Goal: Task Accomplishment & Management: Complete application form

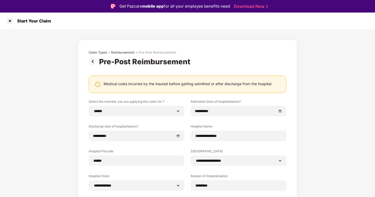
select select "**********"
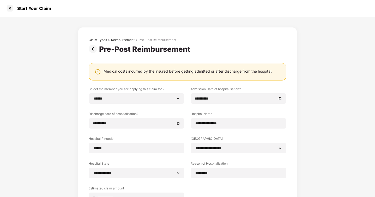
scroll to position [65, 0]
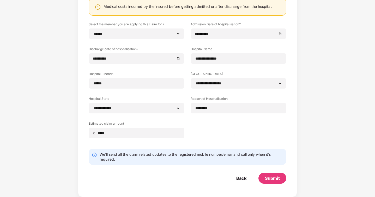
type input "*****"
click at [229, 130] on div "**********" at bounding box center [188, 84] width 198 height 124
click at [266, 175] on div "Submit" at bounding box center [272, 178] width 15 height 6
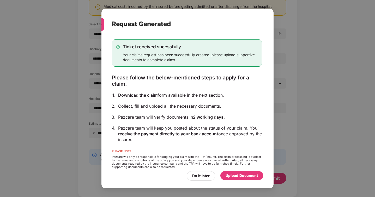
scroll to position [7, 0]
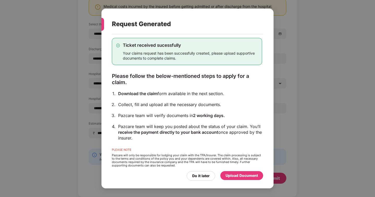
click at [176, 117] on div "Pazcare team will verify documents in 2 working days." at bounding box center [190, 115] width 144 height 6
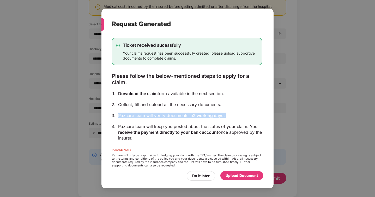
click at [202, 119] on div "Ticket received sucessfully Your claims request has been successfully created, …" at bounding box center [187, 102] width 150 height 144
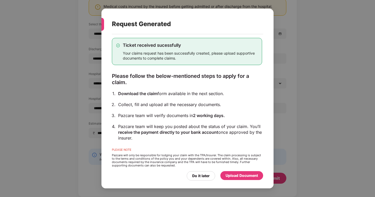
click at [240, 176] on div "Upload Document" at bounding box center [242, 175] width 32 height 6
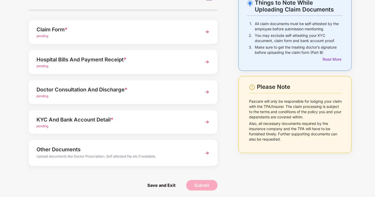
scroll to position [34, 0]
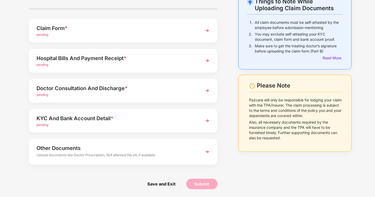
click at [203, 63] on img at bounding box center [206, 60] width 9 height 9
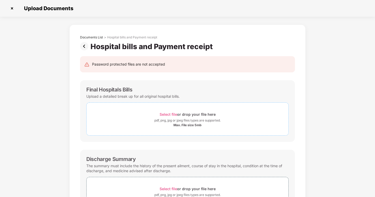
click at [168, 114] on span "Select file" at bounding box center [168, 114] width 17 height 4
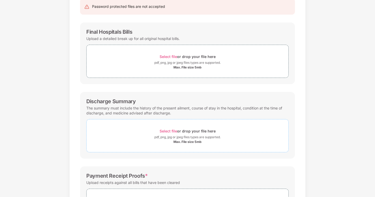
scroll to position [56, 0]
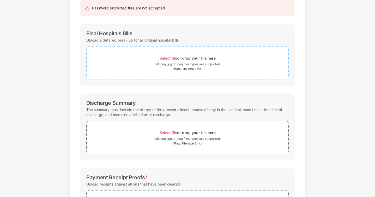
click at [171, 58] on span "Select file" at bounding box center [168, 58] width 17 height 4
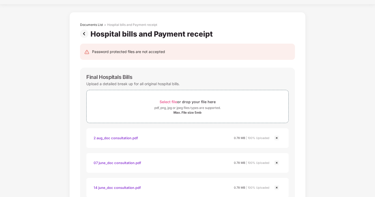
scroll to position [0, 0]
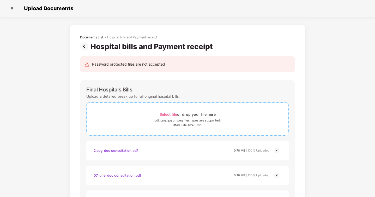
click at [172, 115] on span "Select file" at bounding box center [168, 114] width 17 height 4
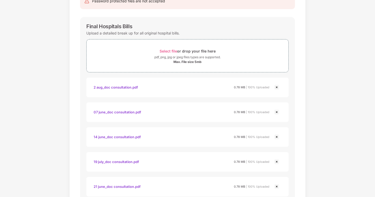
scroll to position [57, 0]
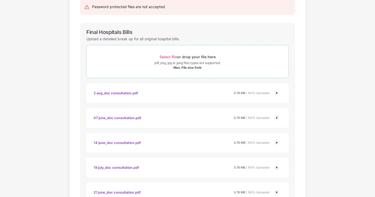
click at [169, 57] on span "Select file" at bounding box center [168, 57] width 17 height 4
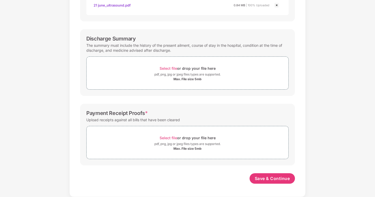
scroll to position [492, 0]
click at [123, 49] on div "The summary must include the history of the present ailment, course of stay in …" at bounding box center [187, 48] width 202 height 12
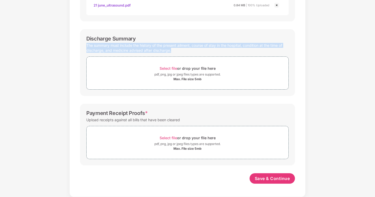
click at [137, 49] on div "The summary must include the history of the present ailment, course of stay in …" at bounding box center [187, 48] width 202 height 12
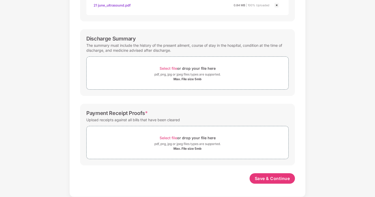
click at [137, 49] on div "The summary must include the history of the present ailment, course of stay in …" at bounding box center [187, 48] width 202 height 12
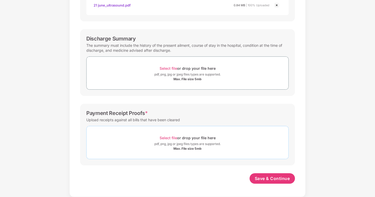
click at [168, 137] on span "Select file" at bounding box center [168, 137] width 17 height 4
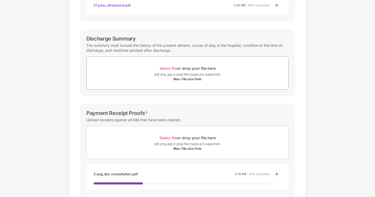
click at [166, 137] on span "Select file" at bounding box center [168, 137] width 17 height 4
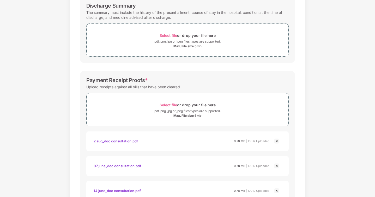
scroll to position [531, 0]
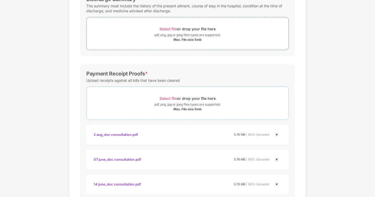
click at [168, 98] on span "Select file" at bounding box center [168, 98] width 17 height 4
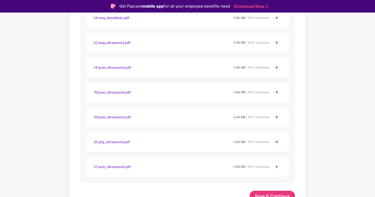
scroll to position [864, 0]
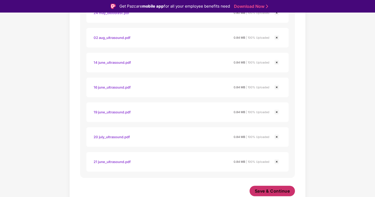
click at [269, 190] on span "Save & Continue" at bounding box center [272, 191] width 35 height 6
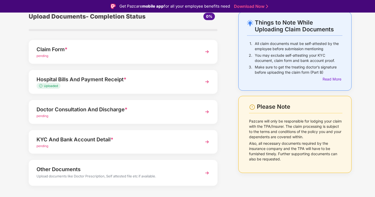
scroll to position [34, 0]
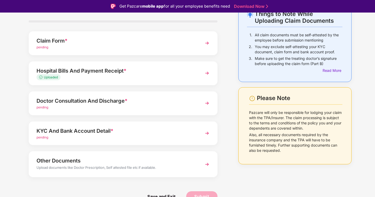
click at [209, 101] on img at bounding box center [206, 102] width 9 height 9
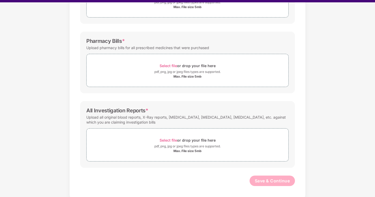
scroll to position [13, 0]
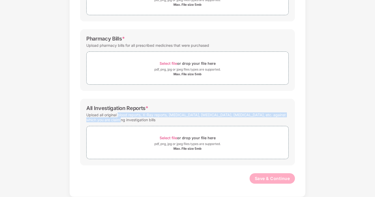
drag, startPoint x: 118, startPoint y: 114, endPoint x: 120, endPoint y: 120, distance: 5.8
click at [120, 120] on div "Upload all original blood reports, X-Ray reports, sonography, CT scan, MRI, etc…" at bounding box center [187, 117] width 202 height 12
click at [58, 130] on div "Documents List > Doctor consultation and discharge summary Doctor consultation …" at bounding box center [187, 50] width 375 height 292
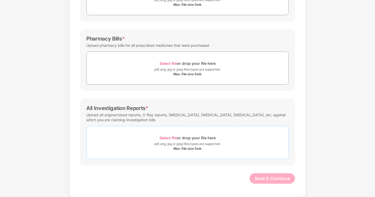
click at [166, 137] on span "Select file" at bounding box center [168, 137] width 17 height 4
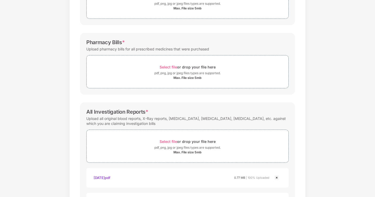
scroll to position [103, 0]
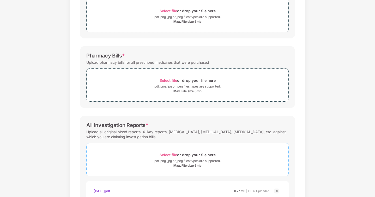
click at [171, 154] on span "Select file" at bounding box center [168, 154] width 17 height 4
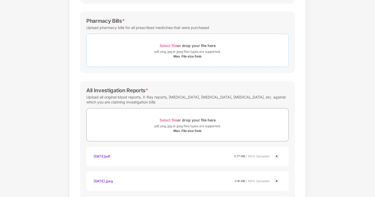
scroll to position [144, 0]
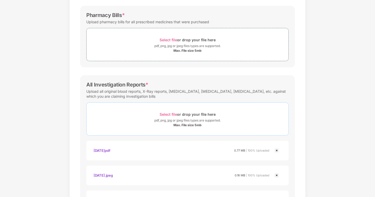
click at [170, 114] on span "Select file" at bounding box center [168, 114] width 17 height 4
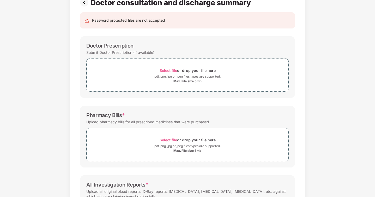
scroll to position [43, 0]
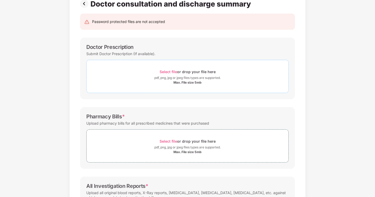
click at [164, 71] on span "Select file" at bounding box center [168, 71] width 17 height 4
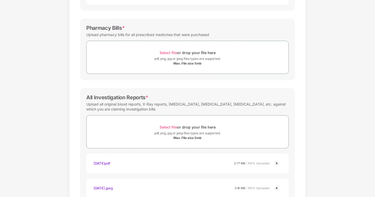
scroll to position [270, 0]
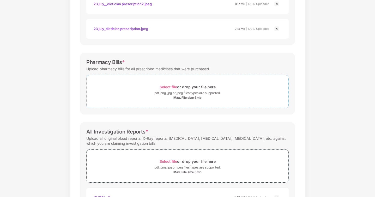
click at [168, 87] on span "Select file" at bounding box center [168, 87] width 17 height 4
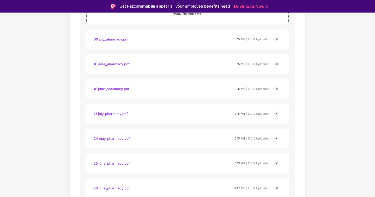
scroll to position [616, 0]
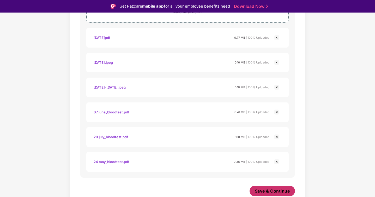
click at [262, 186] on button "Save & Continue" at bounding box center [273, 190] width 46 height 10
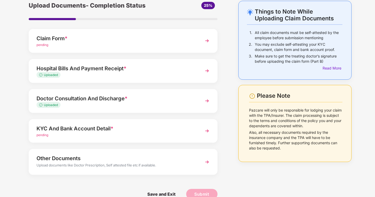
scroll to position [34, 0]
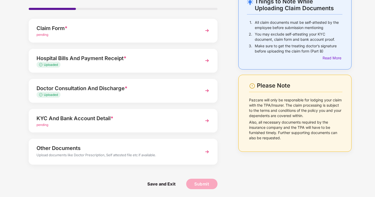
click at [152, 120] on div "KYC And Bank Account Detail *" at bounding box center [116, 118] width 159 height 8
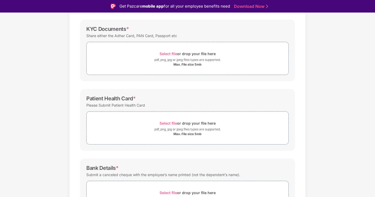
scroll to position [74, 0]
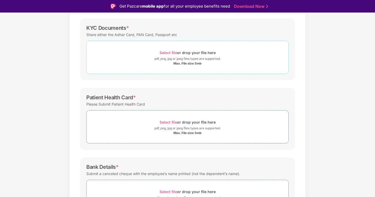
click at [169, 51] on span "Select file" at bounding box center [168, 52] width 17 height 4
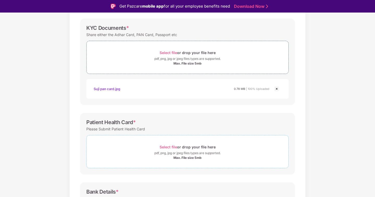
click at [170, 147] on span "Select file" at bounding box center [168, 146] width 17 height 4
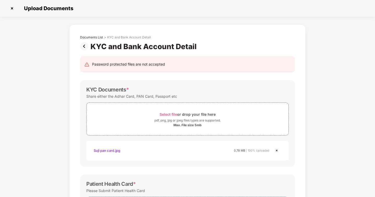
scroll to position [190, 0]
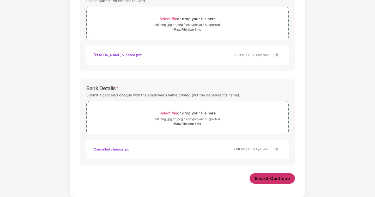
click at [270, 178] on span "Save & Continue" at bounding box center [272, 178] width 35 height 6
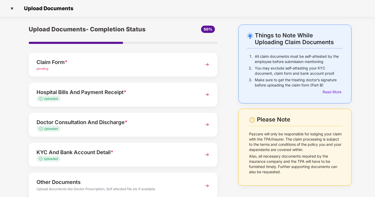
scroll to position [34, 0]
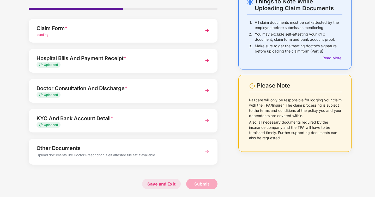
click at [161, 183] on span "Save and Exit" at bounding box center [161, 183] width 39 height 10
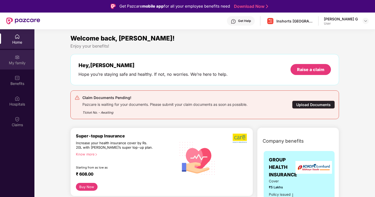
click at [20, 63] on div "My family" at bounding box center [17, 62] width 34 height 5
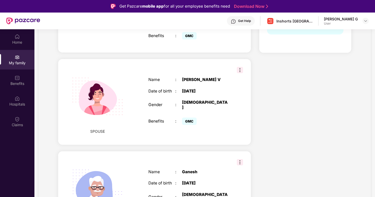
scroll to position [131, 0]
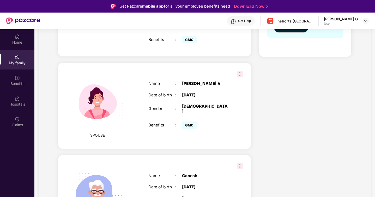
click at [238, 71] on img at bounding box center [240, 74] width 6 height 6
click at [208, 77] on div "Name : [PERSON_NAME] Date of birth : [DEMOGRAPHIC_DATA] Gender : [DEMOGRAPHIC_D…" at bounding box center [188, 106] width 91 height 62
click at [187, 81] on div "[PERSON_NAME] V" at bounding box center [205, 83] width 47 height 5
click at [112, 96] on img at bounding box center [97, 100] width 64 height 64
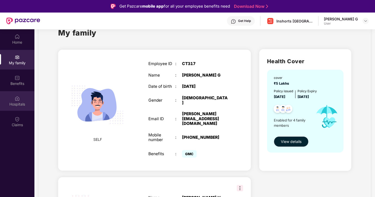
scroll to position [0, 0]
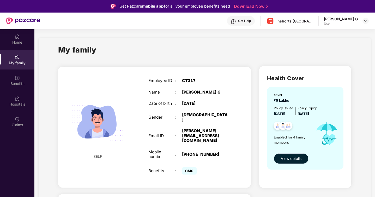
click at [293, 160] on span "View details" at bounding box center [291, 158] width 21 height 6
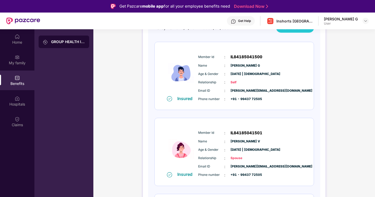
scroll to position [107, 0]
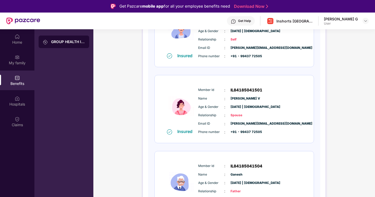
click at [262, 114] on div "Relationship : Spouse" at bounding box center [250, 115] width 104 height 6
click at [288, 72] on div "Insured Member Id : IL84185041500 Name : [PERSON_NAME] G Age & Gender : [DATE] …" at bounding box center [234, 146] width 160 height 295
click at [280, 85] on div "Member Id : IL84185041501 Name : [PERSON_NAME] Age & Gender : [DATE] | [DEMOGRA…" at bounding box center [250, 110] width 106 height 53
click at [308, 80] on div "Insured Member Id : IL84185041501 Name : [PERSON_NAME] Age & Gender : [DATE] | …" at bounding box center [234, 109] width 159 height 68
click at [183, 130] on div "Insured" at bounding box center [186, 131] width 18 height 5
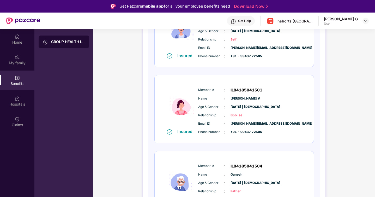
click at [167, 131] on img at bounding box center [169, 131] width 5 height 5
click at [170, 131] on img at bounding box center [169, 131] width 5 height 5
click at [14, 56] on div "My family" at bounding box center [17, 60] width 34 height 20
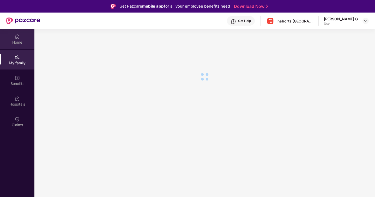
click at [22, 40] on div "Home" at bounding box center [17, 42] width 34 height 5
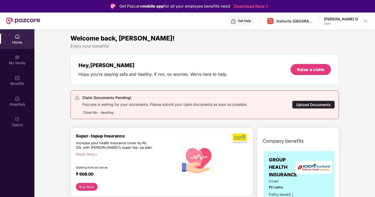
click at [350, 17] on div "[PERSON_NAME] G" at bounding box center [341, 18] width 34 height 5
click at [363, 20] on div at bounding box center [366, 21] width 6 height 6
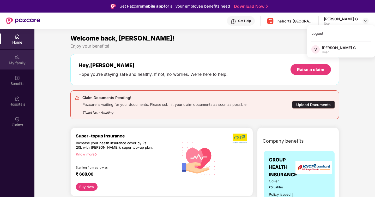
click at [20, 62] on div "My family" at bounding box center [17, 62] width 34 height 5
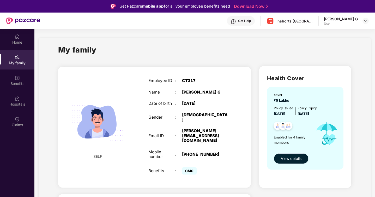
click at [291, 157] on span "View details" at bounding box center [291, 158] width 21 height 6
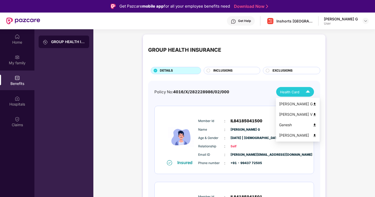
click at [292, 92] on span "Health Card" at bounding box center [289, 91] width 19 height 5
click at [313, 115] on img at bounding box center [315, 114] width 4 height 4
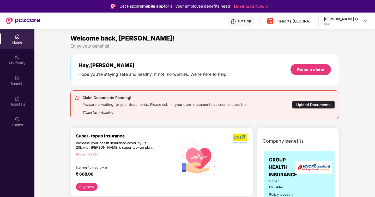
click at [193, 94] on div "Claim Documents Pending!" at bounding box center [164, 97] width 165 height 6
click at [109, 101] on div "Pazcare is waiting for your documents. Please submit your claim documents as so…" at bounding box center [164, 104] width 165 height 6
click at [19, 117] on img at bounding box center [17, 118] width 5 height 5
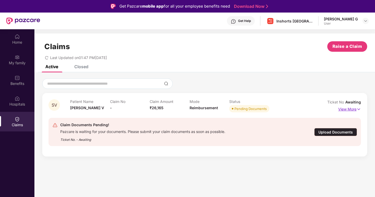
click at [350, 108] on p "View More" at bounding box center [349, 108] width 23 height 7
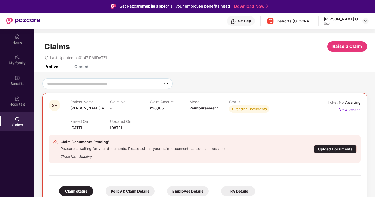
click at [162, 106] on span "₹26,165" at bounding box center [157, 108] width 14 height 4
click at [158, 111] on div "Claim Amount ₹26,165" at bounding box center [170, 106] width 40 height 14
click at [353, 110] on p "View Less" at bounding box center [350, 108] width 22 height 7
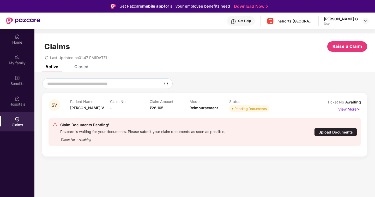
click at [348, 109] on p "View More" at bounding box center [349, 108] width 23 height 7
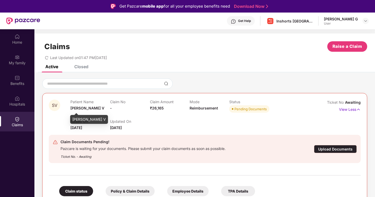
click at [86, 109] on span "[PERSON_NAME] V" at bounding box center [87, 108] width 34 height 4
click at [122, 128] on span "21 Aug 2025" at bounding box center [116, 127] width 12 height 4
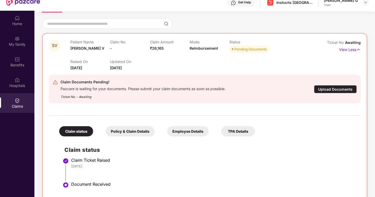
scroll to position [29, 0]
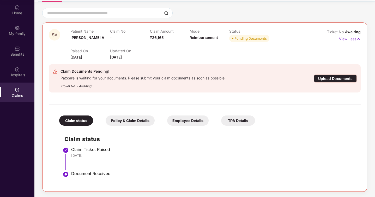
click at [95, 145] on div "Claim status Claim Ticket Raised 21 Aug 2025 Document Received" at bounding box center [205, 156] width 302 height 57
click at [123, 119] on div "Policy & Claim Details" at bounding box center [130, 120] width 49 height 10
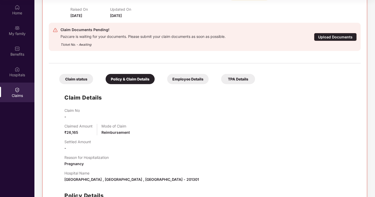
scroll to position [135, 0]
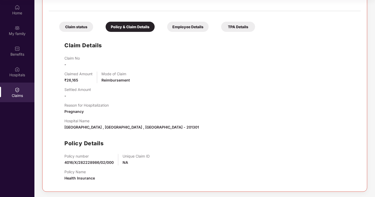
click at [183, 30] on div "Employee Details" at bounding box center [187, 27] width 41 height 10
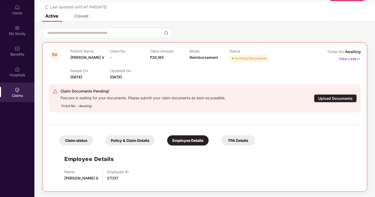
scroll to position [21, 0]
click at [232, 140] on div "TPA Details" at bounding box center [238, 140] width 34 height 10
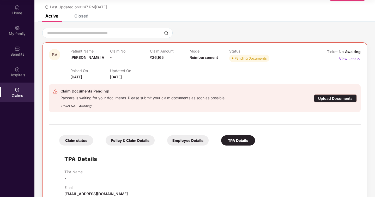
scroll to position [33, 0]
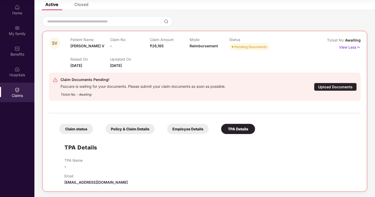
click at [328, 86] on div "Upload Documents" at bounding box center [335, 87] width 43 height 8
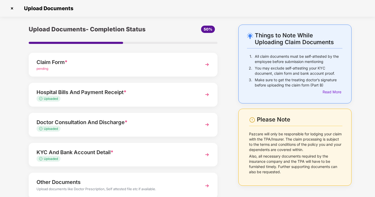
click at [11, 9] on img at bounding box center [12, 8] width 8 height 8
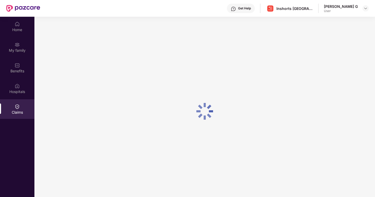
scroll to position [29, 0]
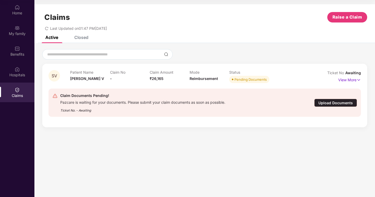
click at [176, 106] on div "Ticket No. - Awaiting" at bounding box center [142, 109] width 165 height 8
click at [184, 100] on div "Pazcare is waiting for your documents. Please submit your claim documents as so…" at bounding box center [142, 102] width 165 height 6
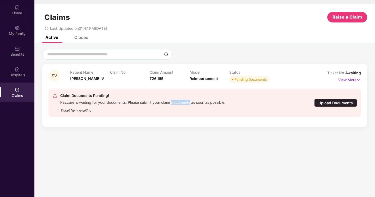
click at [184, 100] on div "Pazcare is waiting for your documents. Please submit your claim documents as so…" at bounding box center [142, 102] width 165 height 6
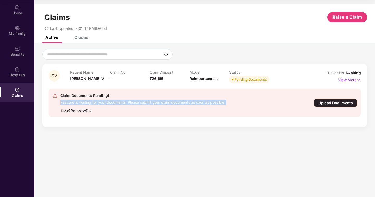
click at [188, 102] on div "Pazcare is waiting for your documents. Please submit your claim documents as so…" at bounding box center [142, 102] width 165 height 6
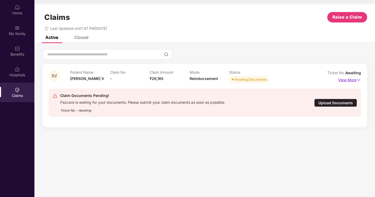
click at [348, 80] on p "View More" at bounding box center [349, 79] width 23 height 7
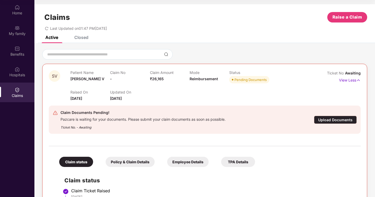
click at [150, 119] on div "Pazcare is waiting for your documents. Please submit your claim documents as so…" at bounding box center [143, 119] width 165 height 6
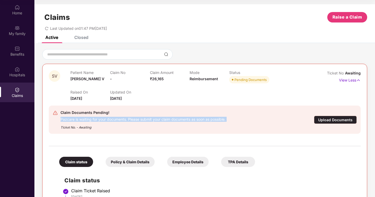
click at [158, 118] on div "Pazcare is waiting for your documents. Please submit your claim documents as so…" at bounding box center [143, 119] width 165 height 6
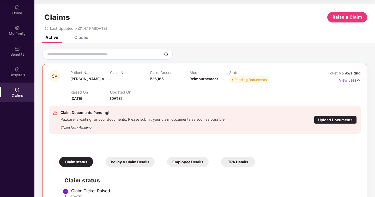
click at [334, 118] on div "Upload Documents" at bounding box center [335, 120] width 43 height 8
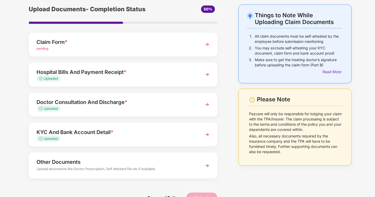
scroll to position [34, 0]
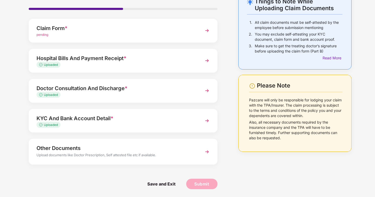
click at [6, 101] on div "Things to Note While Uploading Claim Documents 1. All claim documents must be s…" at bounding box center [187, 94] width 375 height 206
click at [115, 150] on div "Other Documents" at bounding box center [116, 148] width 159 height 8
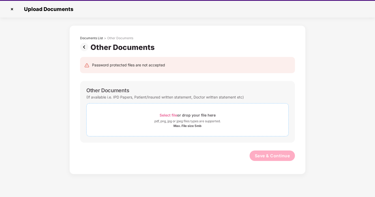
scroll to position [13, 0]
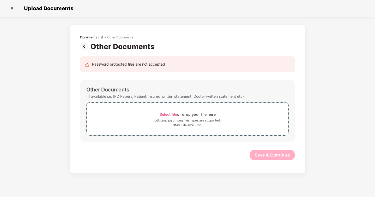
click at [85, 44] on img at bounding box center [85, 46] width 10 height 8
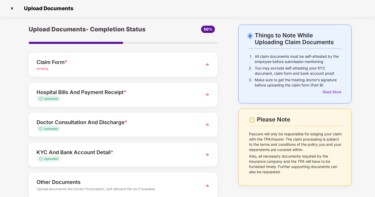
click at [261, 55] on p "All claim documents must be self-attested by the employee before submission men…" at bounding box center [299, 59] width 88 height 10
click at [264, 69] on p "You may exclude self-attesting your KYC document, claim form and bank account p…" at bounding box center [299, 70] width 88 height 10
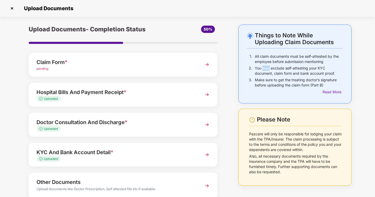
click at [264, 69] on p "You may exclude self-attesting your KYC document, claim form and bank account p…" at bounding box center [299, 70] width 88 height 10
click at [270, 81] on p "Make sure to get the treating doctor’s signature before uploading the claim for…" at bounding box center [299, 82] width 88 height 10
click at [278, 66] on p "You may exclude self-attesting your KYC document, claim form and bank account p…" at bounding box center [299, 70] width 88 height 10
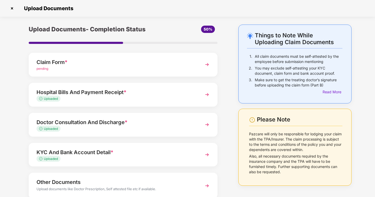
click at [278, 66] on p "You may exclude self-attesting your KYC document, claim form and bank account p…" at bounding box center [299, 70] width 88 height 10
click at [287, 57] on p "All claim documents must be self-attested by the employee before submission men…" at bounding box center [299, 59] width 88 height 10
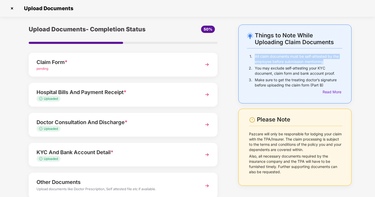
click at [279, 69] on p "You may exclude self-attesting your KYC document, claim form and bank account p…" at bounding box center [299, 70] width 88 height 10
